Goal: Navigation & Orientation: Understand site structure

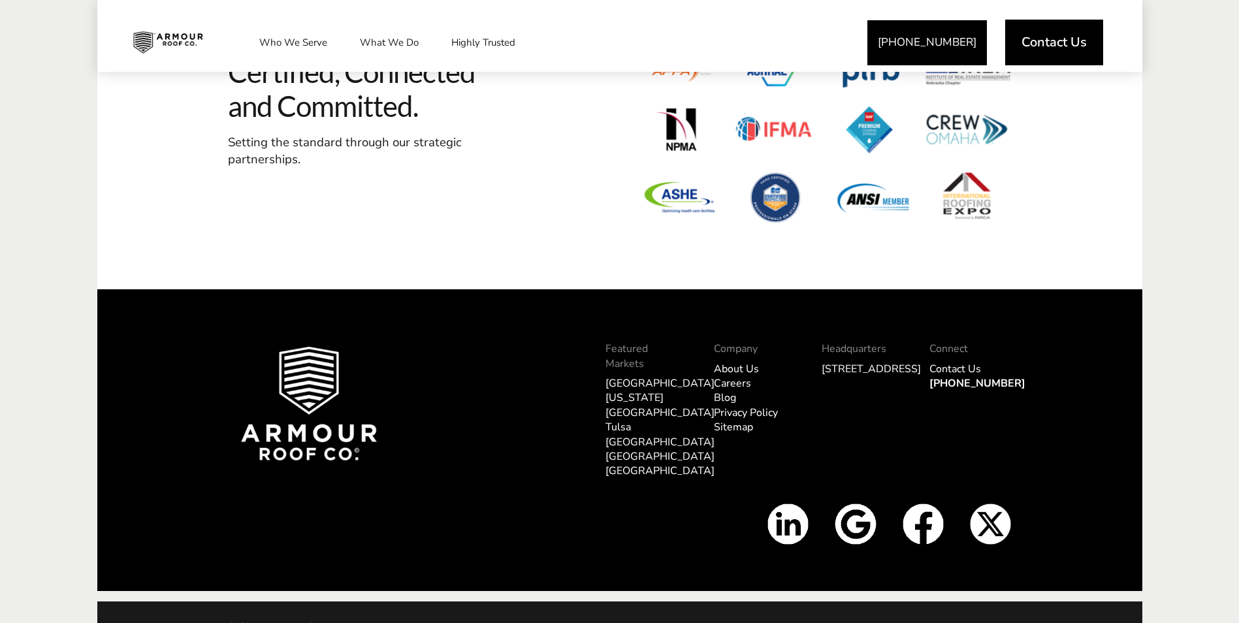
scroll to position [3999, 0]
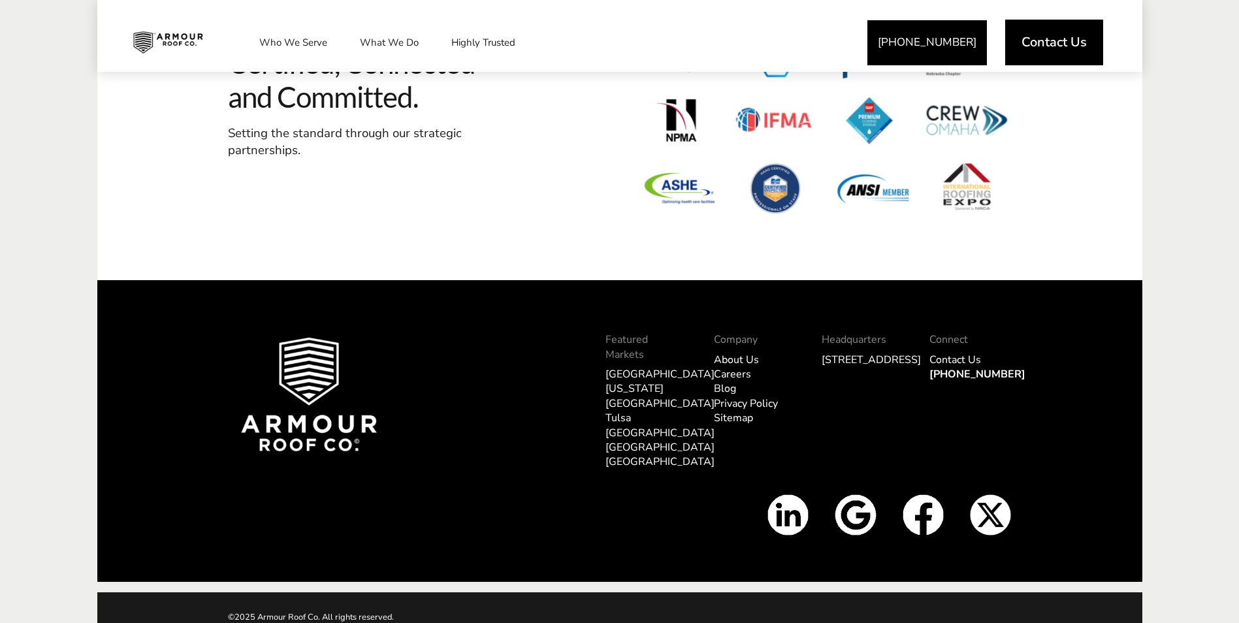
click at [616, 367] on link "[GEOGRAPHIC_DATA]" at bounding box center [660, 374] width 109 height 14
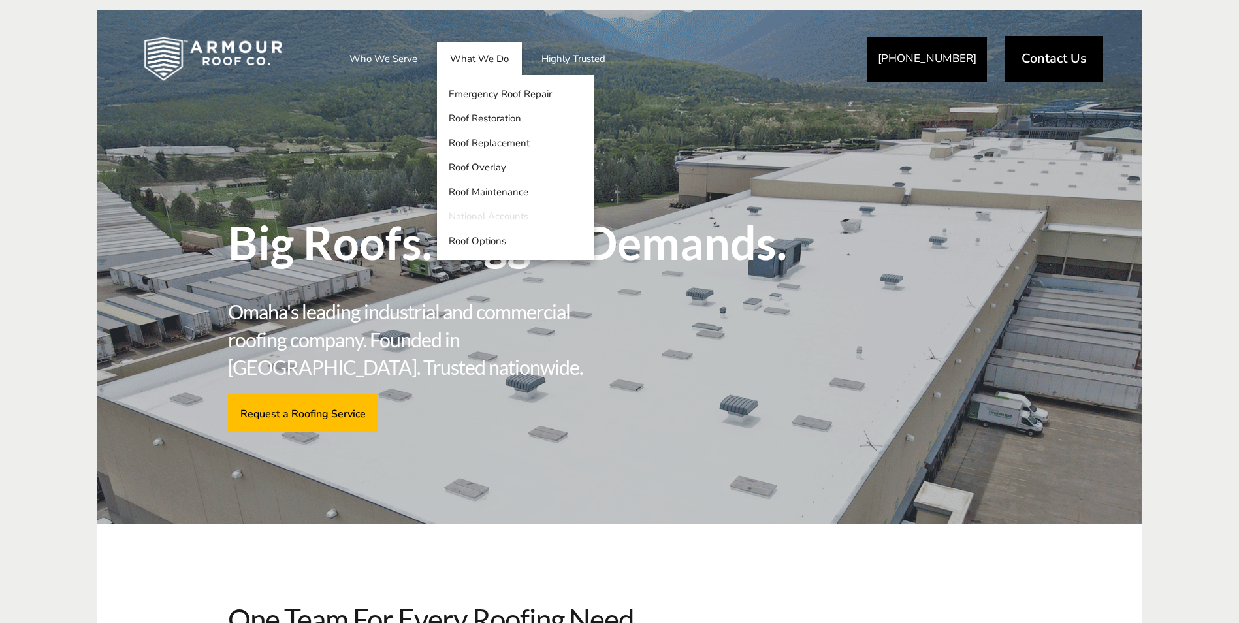
click at [520, 216] on link "National Accounts" at bounding box center [515, 216] width 157 height 25
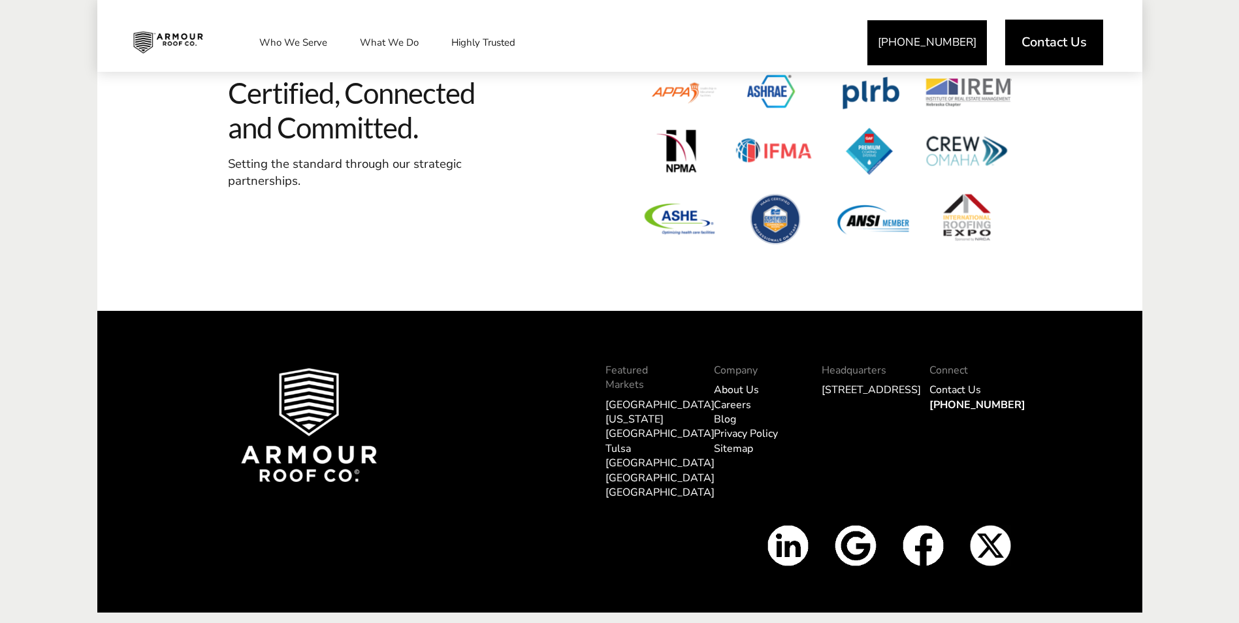
scroll to position [3985, 0]
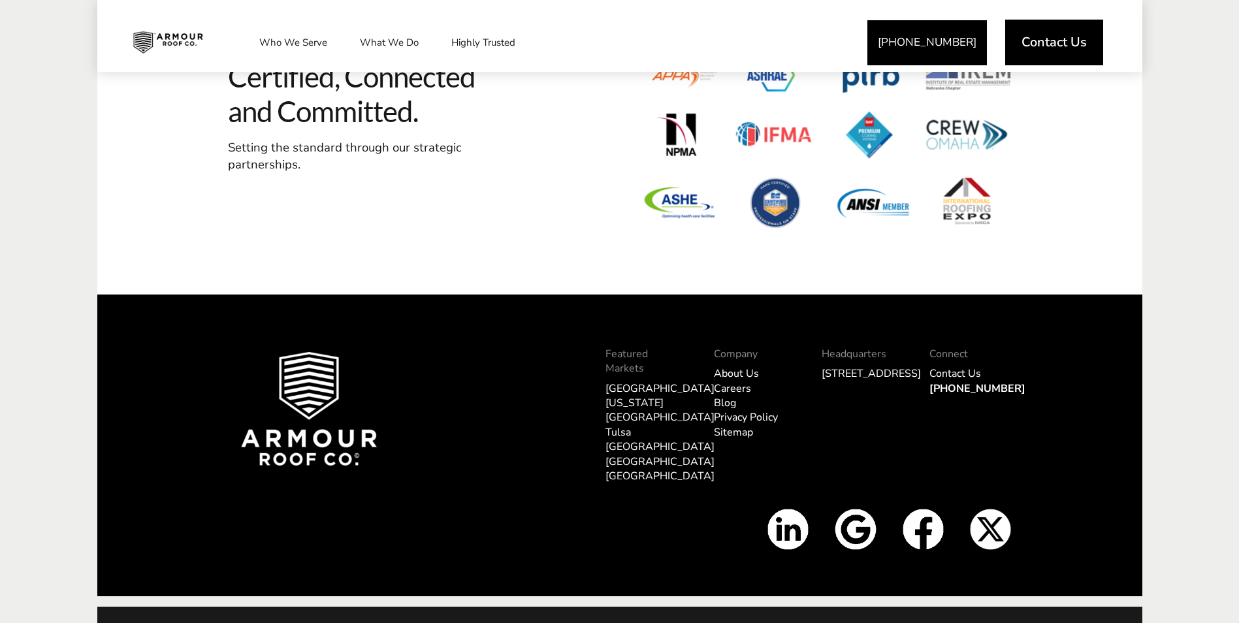
click at [741, 433] on link "Sitemap" at bounding box center [733, 432] width 39 height 14
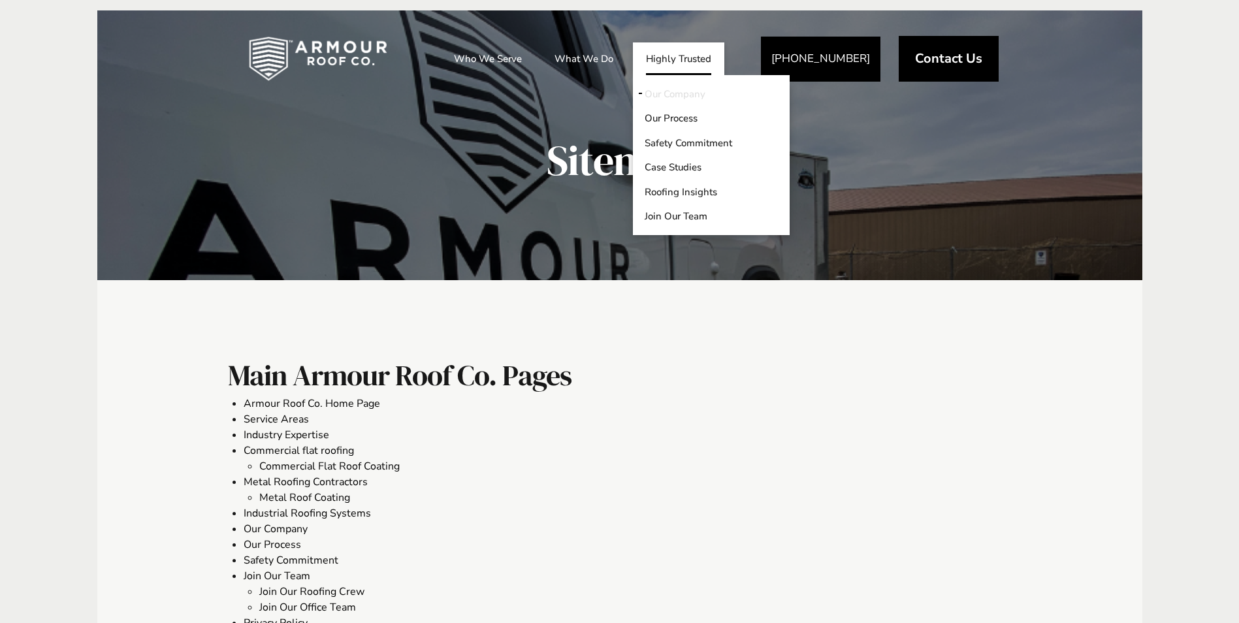
click at [669, 97] on link "Our Company" at bounding box center [711, 94] width 157 height 25
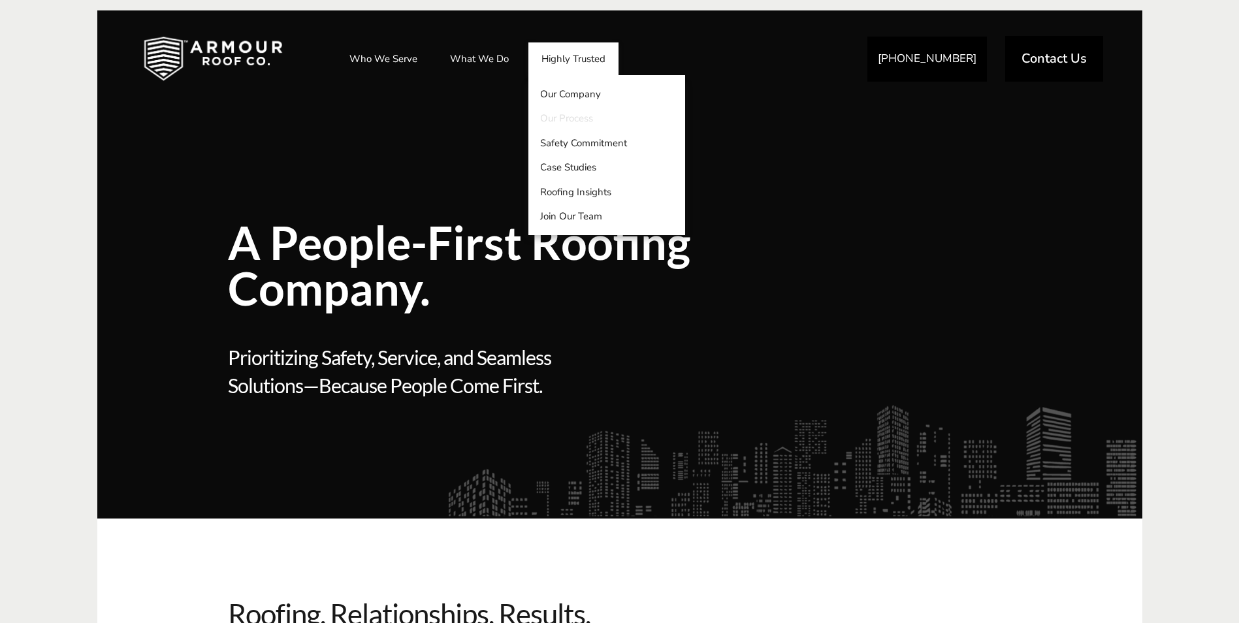
click at [553, 115] on link "Our Process" at bounding box center [607, 118] width 157 height 25
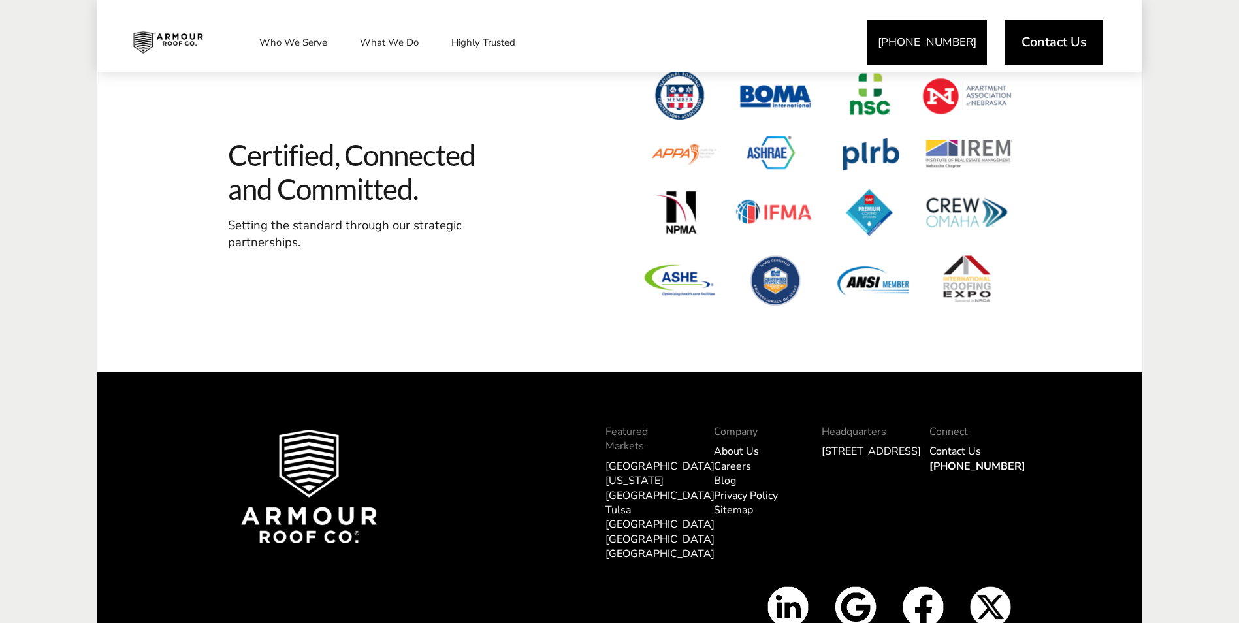
scroll to position [3005, 0]
